Goal: Task Accomplishment & Management: Manage account settings

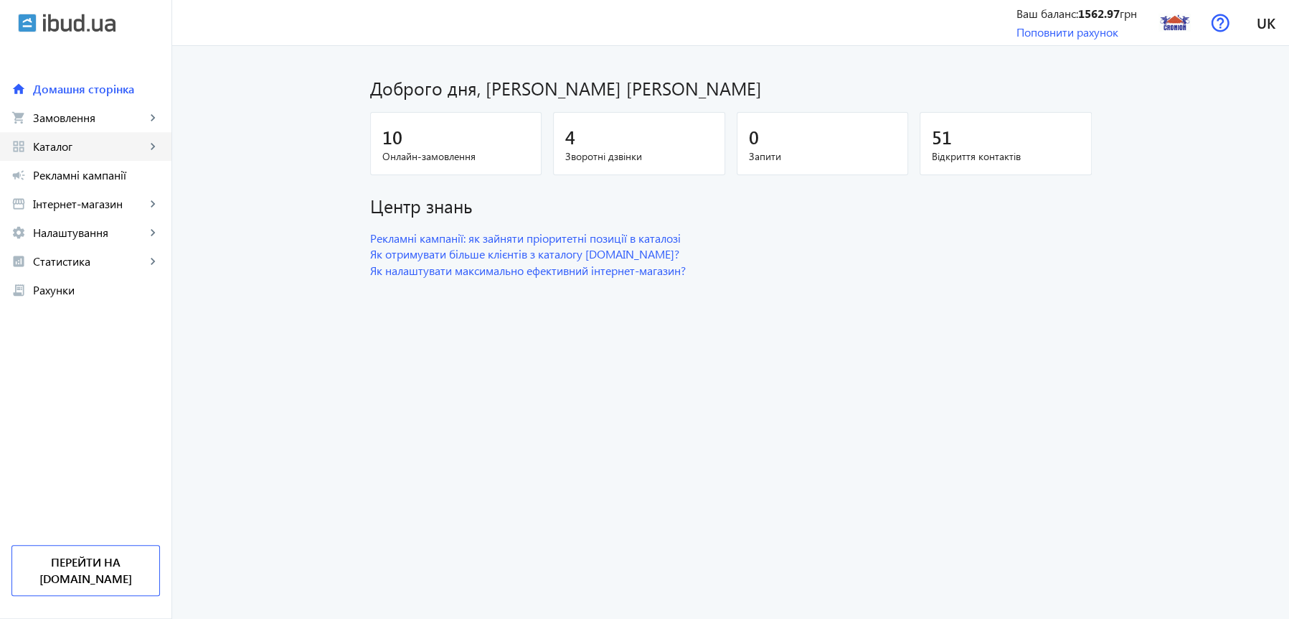
click at [90, 151] on span "Каталог" at bounding box center [89, 146] width 113 height 14
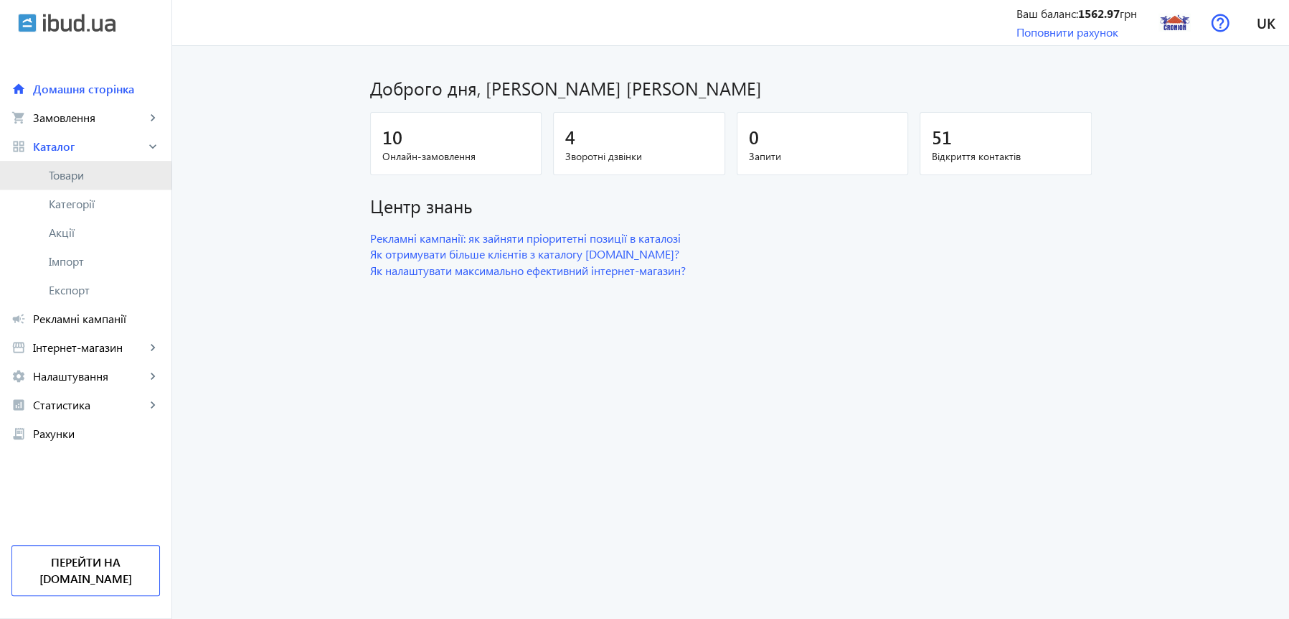
click at [71, 176] on span "Товари" at bounding box center [104, 175] width 111 height 14
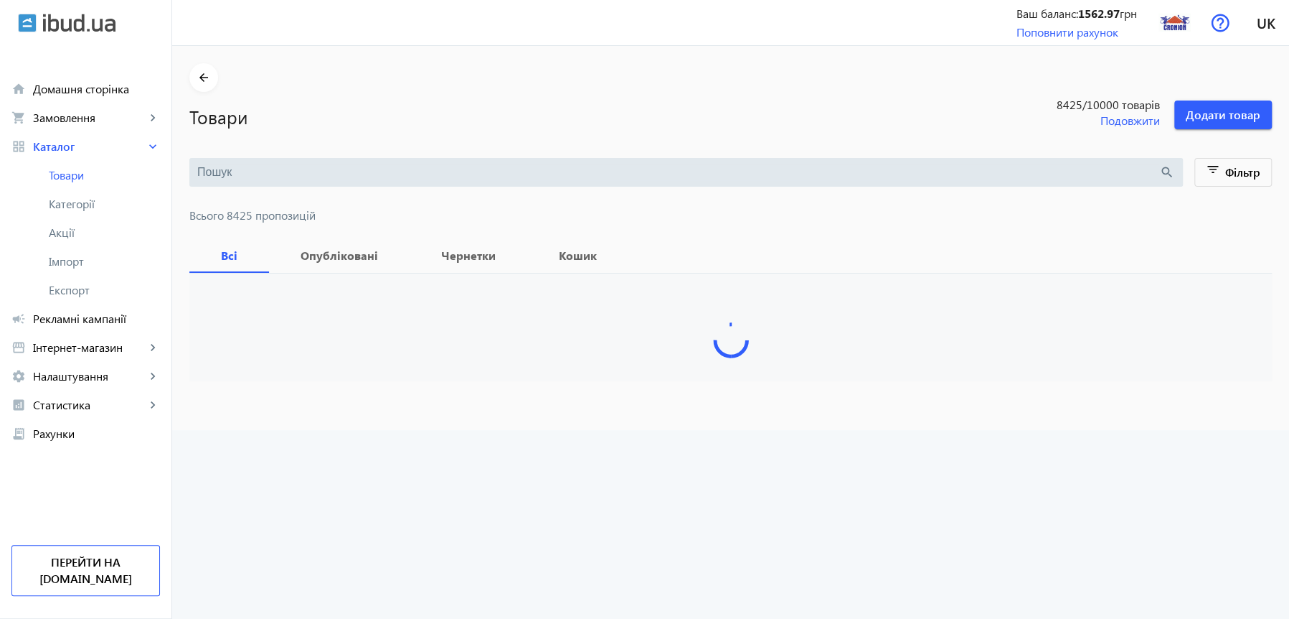
click at [293, 169] on input "search" at bounding box center [678, 172] width 962 height 16
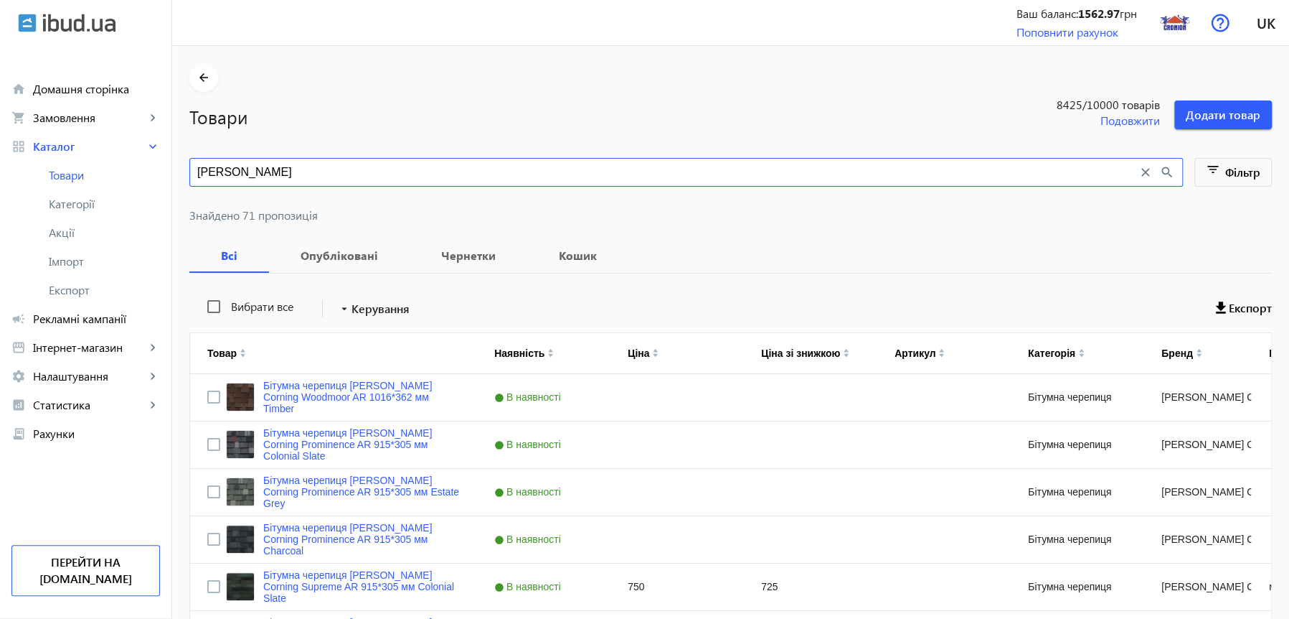
click at [274, 166] on input "[PERSON_NAME]" at bounding box center [667, 172] width 941 height 16
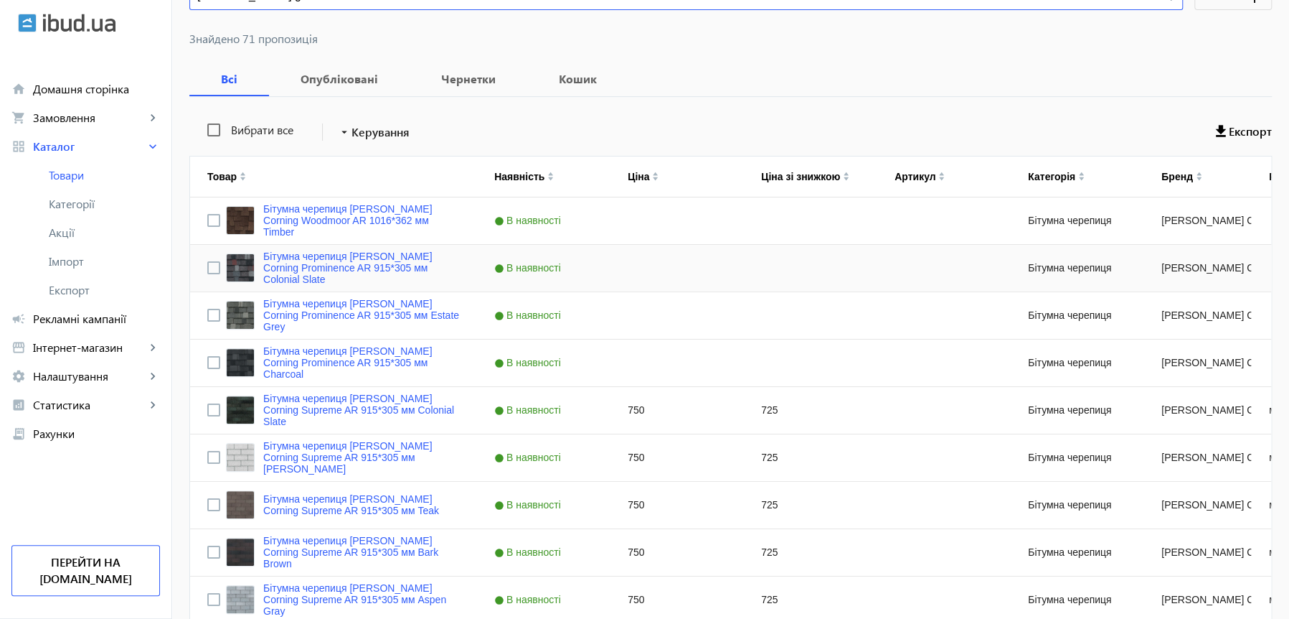
scroll to position [165, 0]
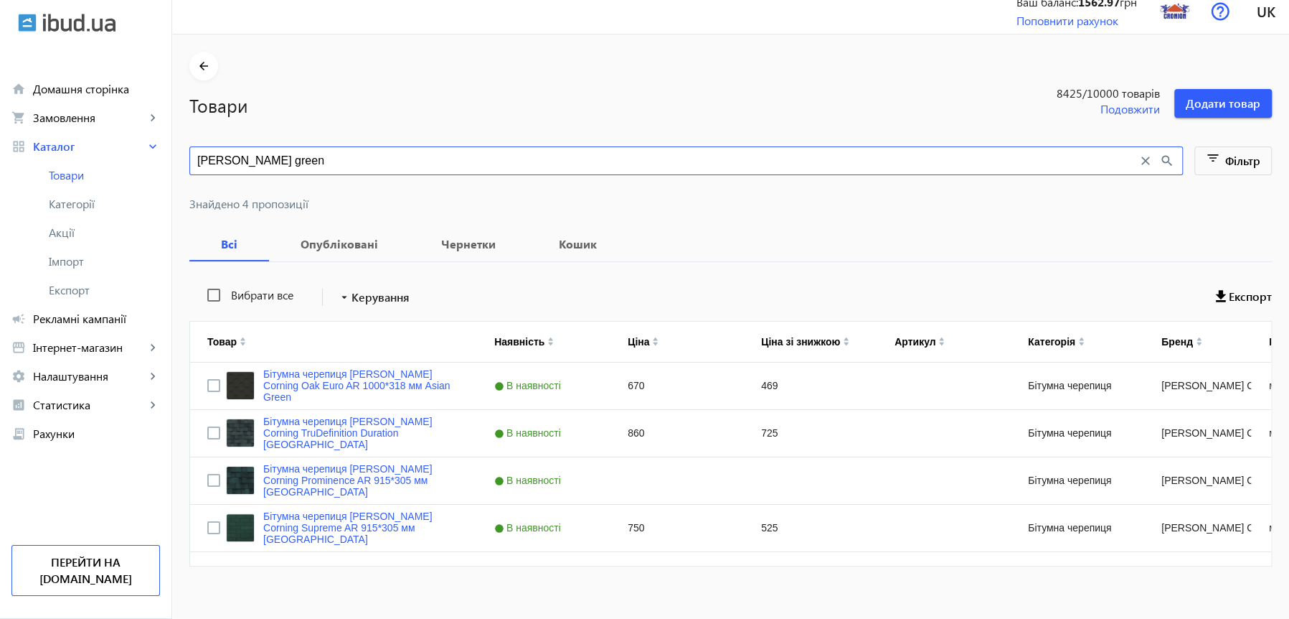
scroll to position [24, 0]
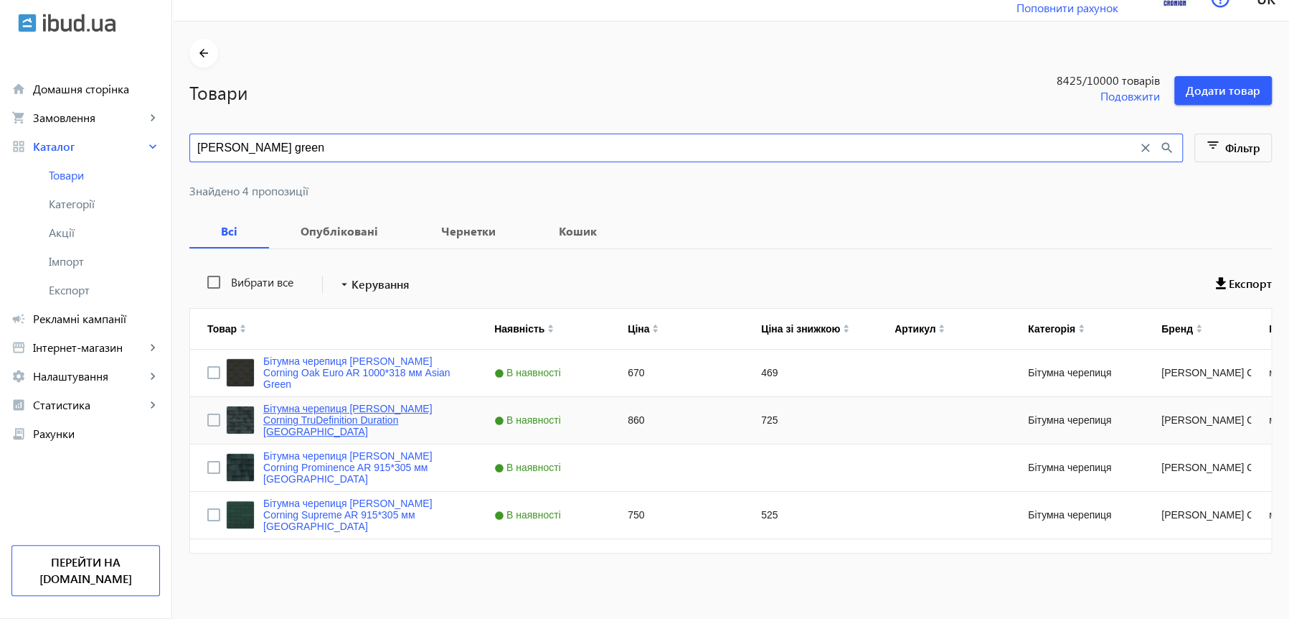
type input "[PERSON_NAME] green"
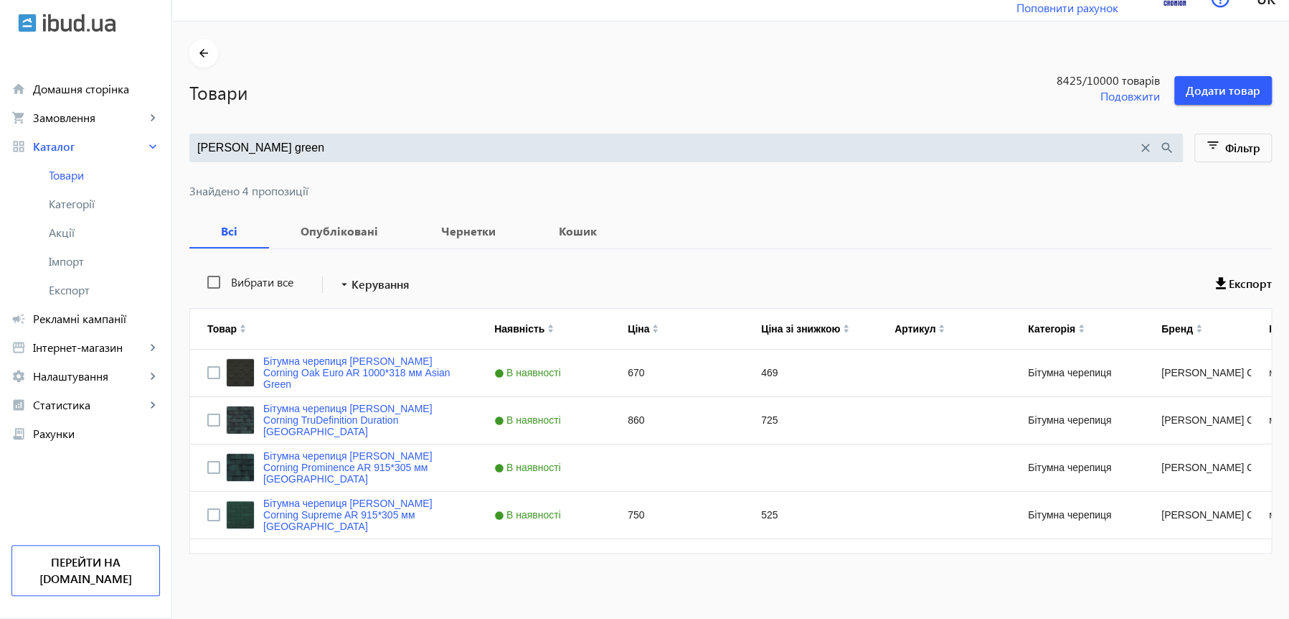
click at [358, 575] on mat-sidenav-content "arrow_back Товари 8425 /10000 товарів Подовжити Додати товар [PERSON_NAME] gree…" at bounding box center [730, 321] width 1117 height 598
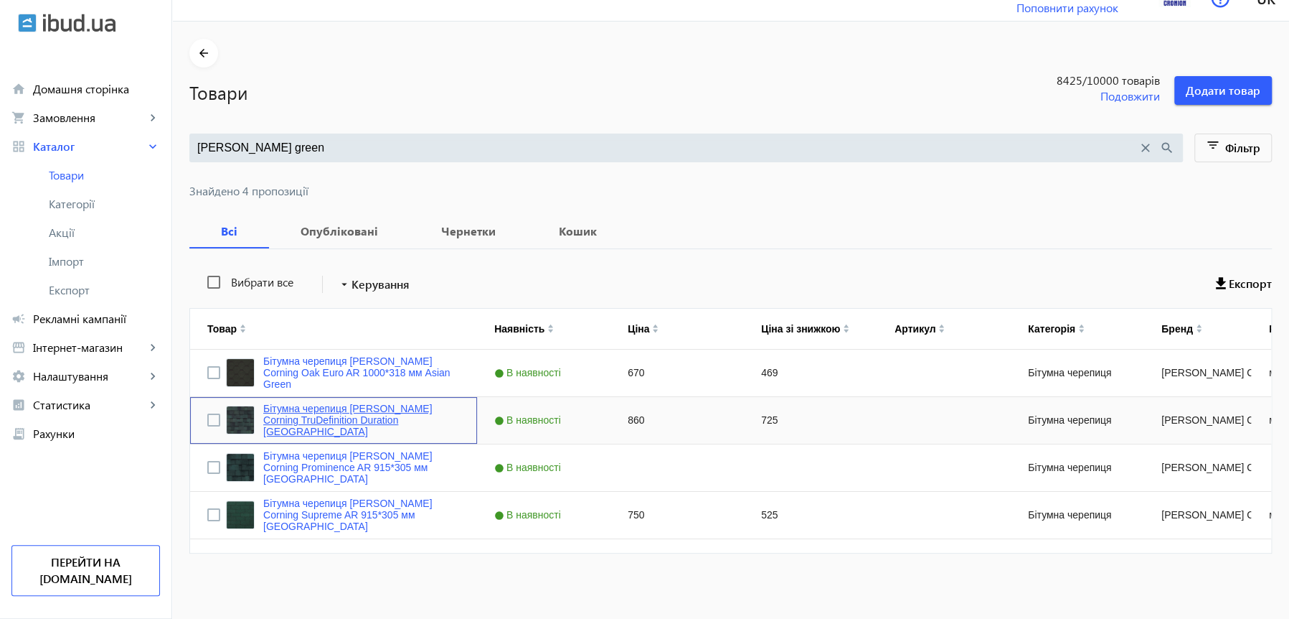
click at [339, 425] on link "Бітумна черепиця [PERSON_NAME] Corning TruDefinition Duration [GEOGRAPHIC_DATA]" at bounding box center [361, 420] width 197 height 34
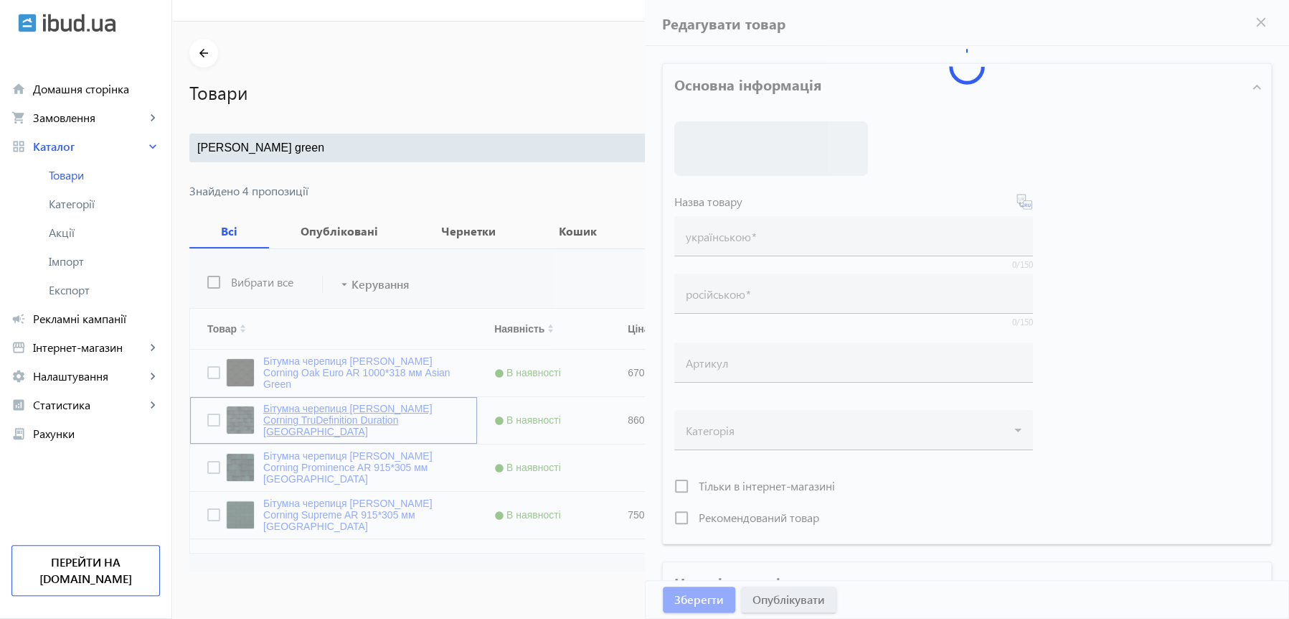
type input "Бітумна черепиця [PERSON_NAME] Corning TruDefinition Duration [GEOGRAPHIC_DATA]"
type input "Битумная черепица [PERSON_NAME] Corning TruDefinition Duration [GEOGRAPHIC_DATA]"
type input "860"
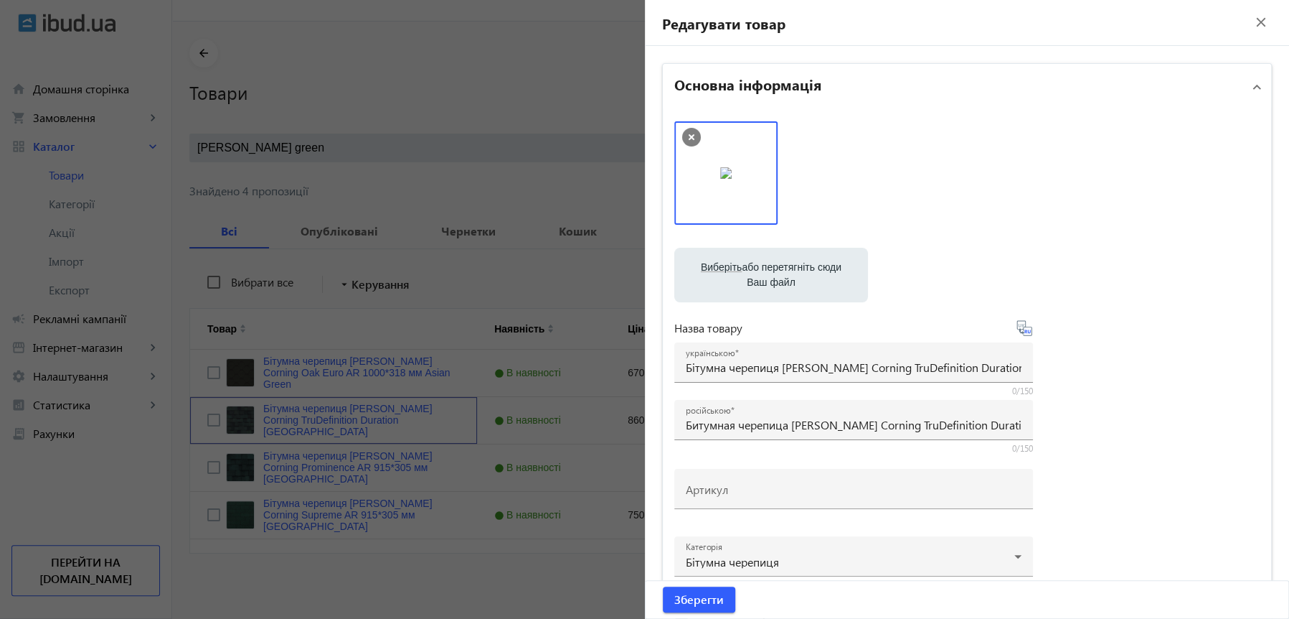
click at [720, 174] on img at bounding box center [725, 172] width 11 height 11
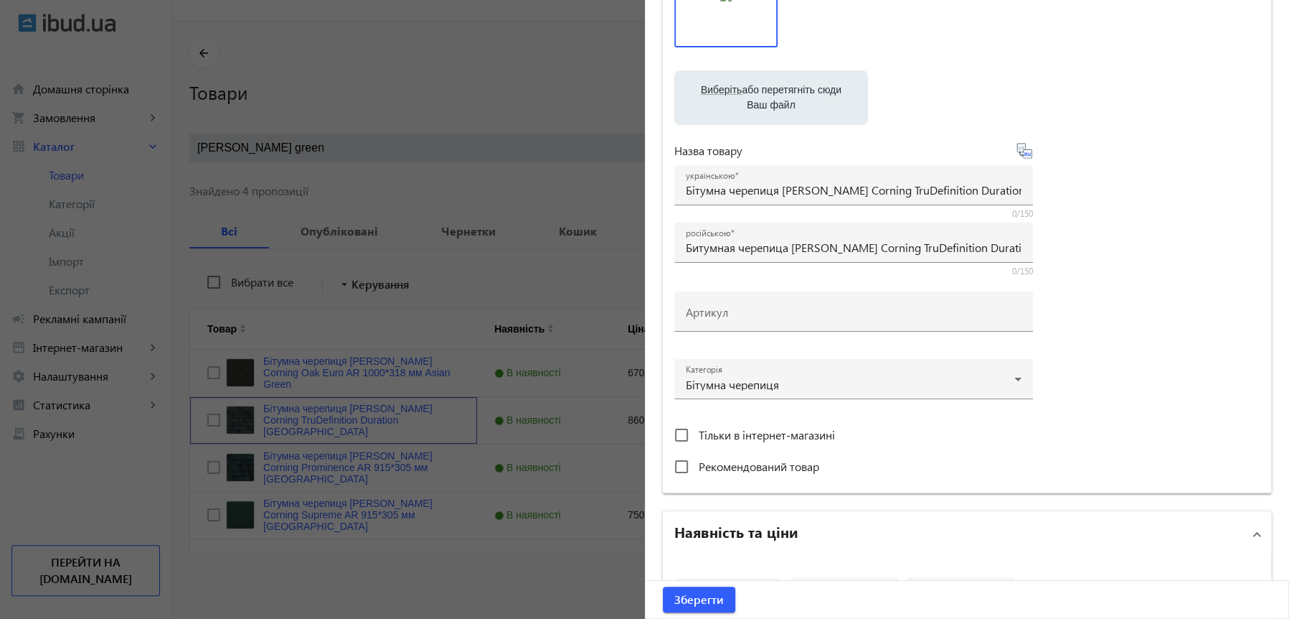
scroll to position [146, 0]
